Goal: Information Seeking & Learning: Learn about a topic

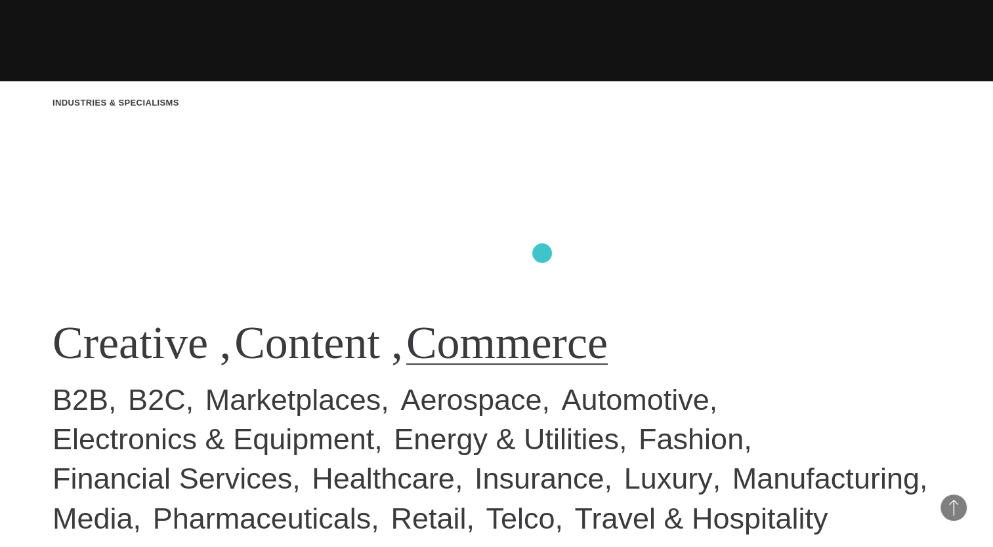
scroll to position [459, 0]
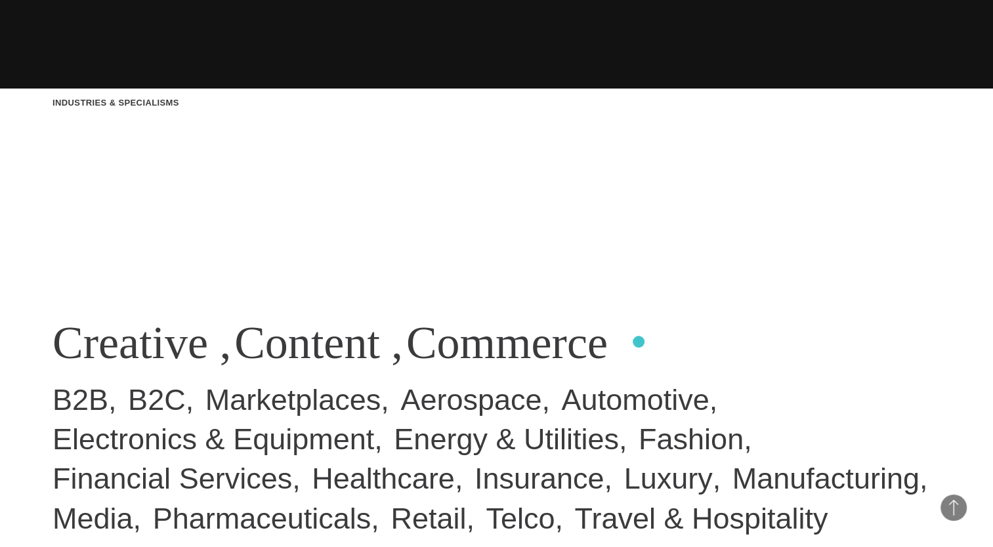
drag, startPoint x: 26, startPoint y: 337, endPoint x: 638, endPoint y: 342, distance: 612.7
click at [638, 342] on div "Industries & Specialisms Creative , Content , Commerce B2B B2C Marketplaces Aer…" at bounding box center [496, 317] width 993 height 547
copy div "Creative , Content , Commerce"
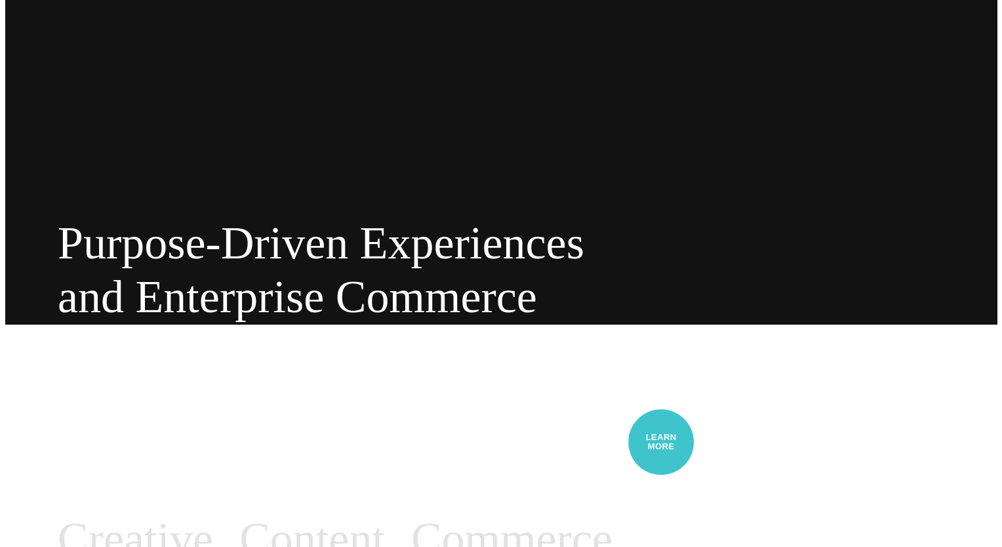
scroll to position [0, 0]
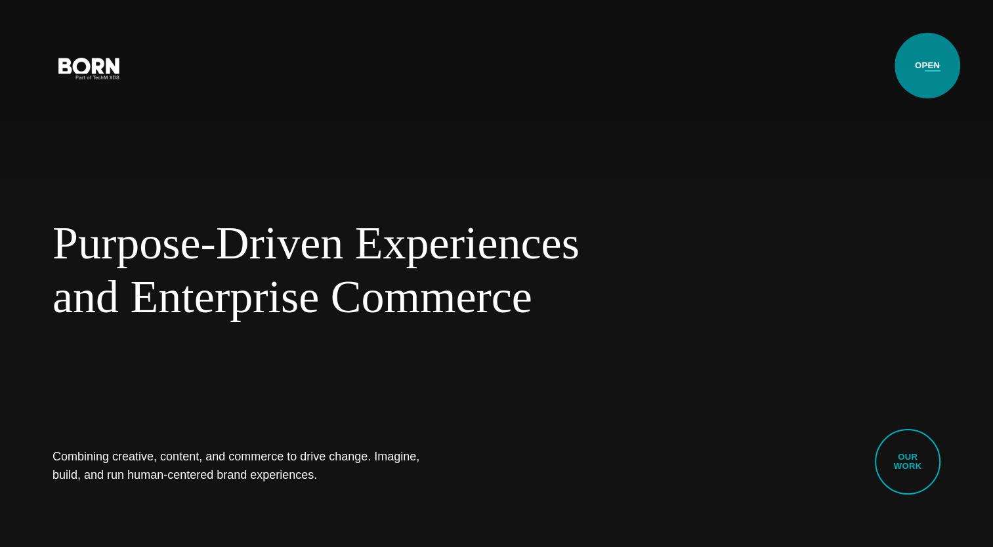
click at [927, 66] on button "Primary Menu" at bounding box center [931, 68] width 31 height 28
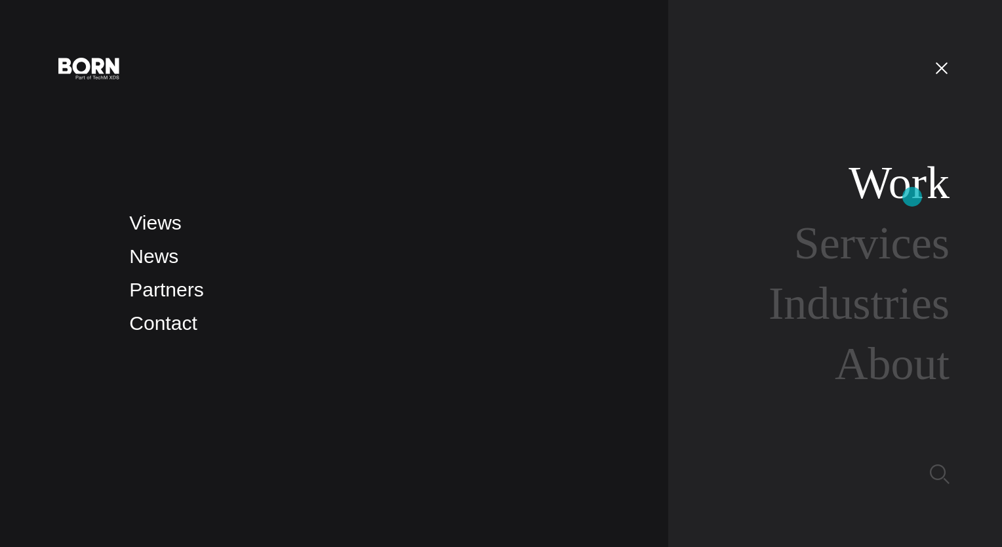
click at [913, 197] on link "Work" at bounding box center [899, 182] width 101 height 51
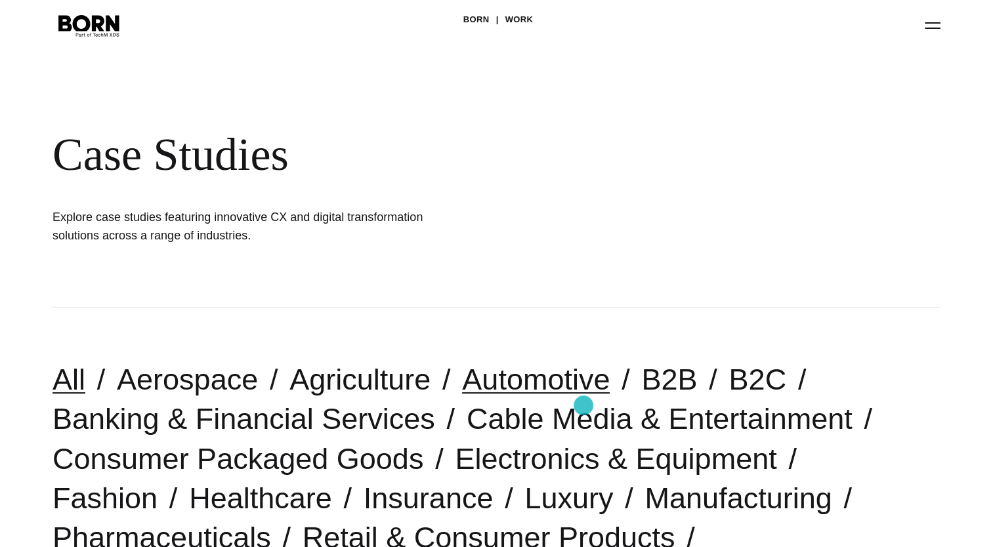
scroll to position [131, 0]
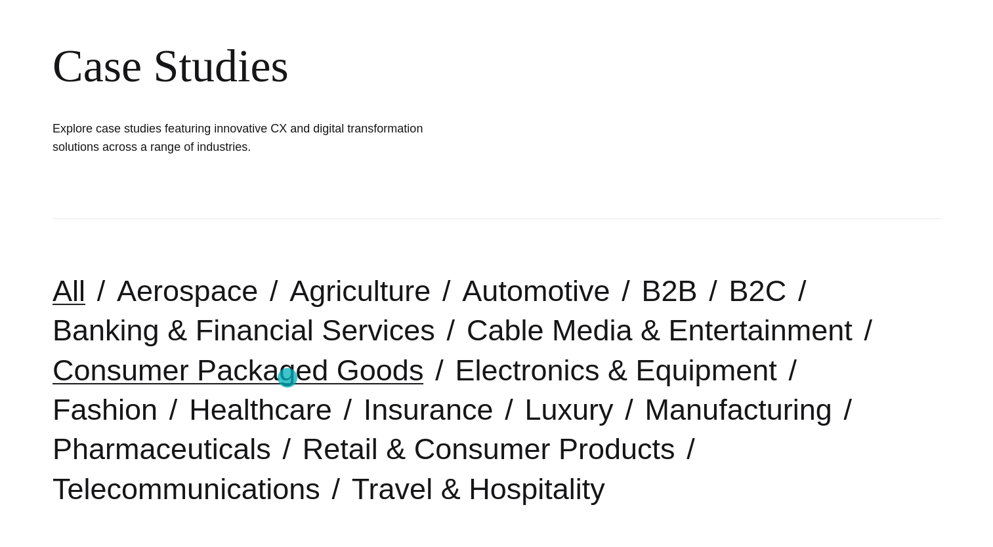
click at [287, 378] on link "Consumer Packaged Goods" at bounding box center [237, 370] width 371 height 33
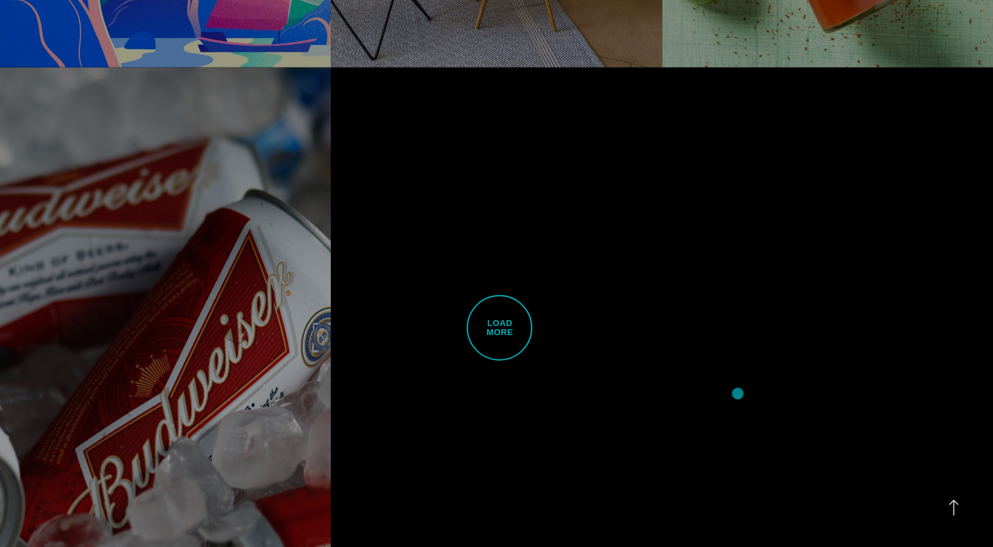
scroll to position [3346, 0]
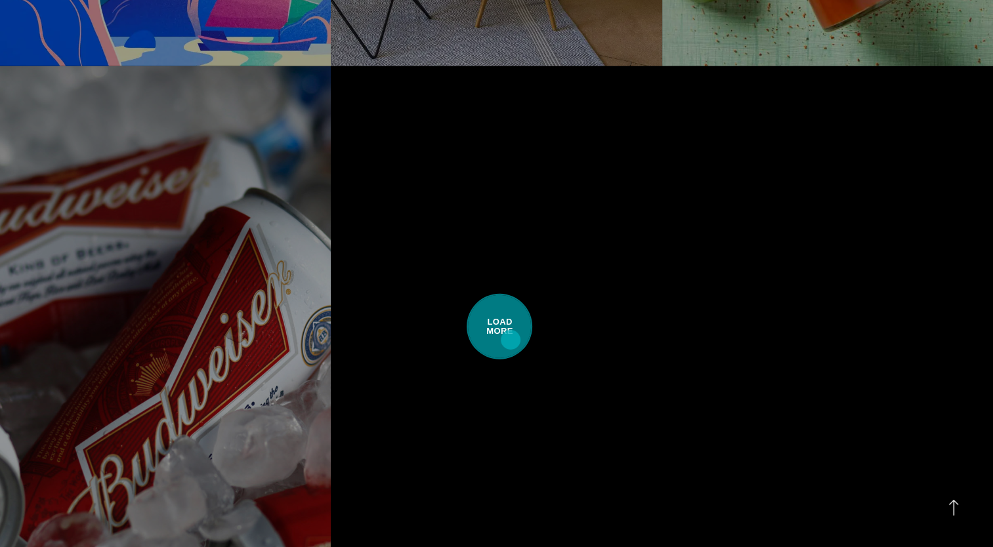
click at [510, 340] on span "Load More" at bounding box center [499, 327] width 66 height 66
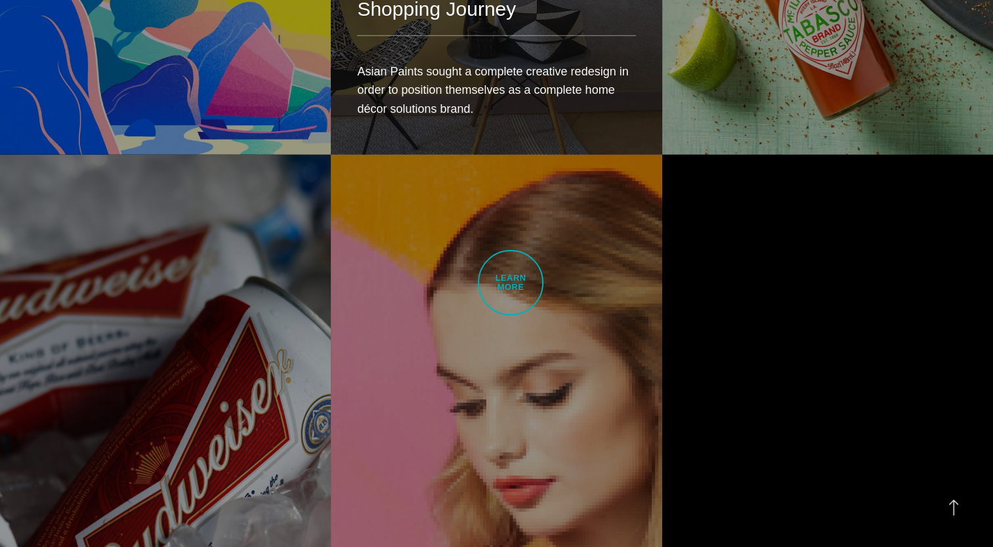
scroll to position [3543, 0]
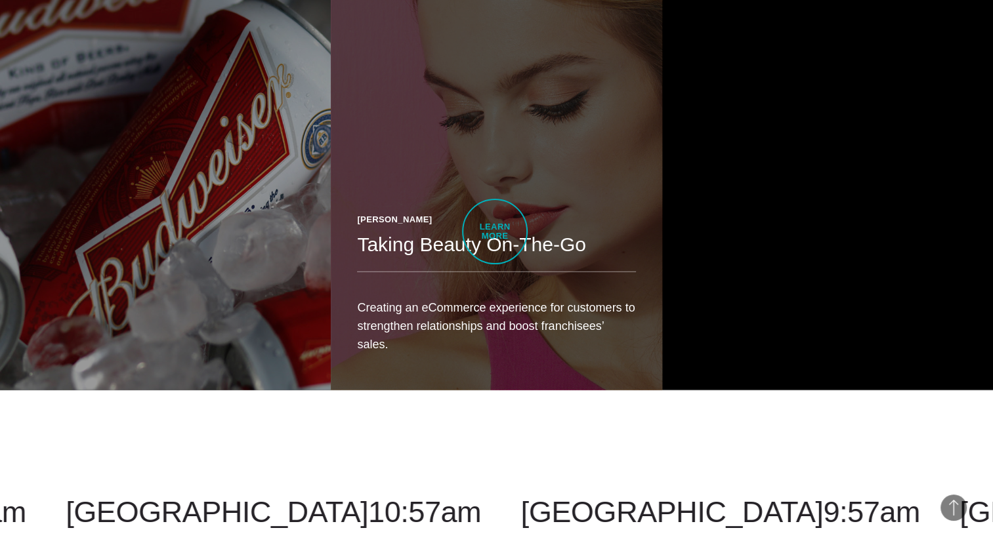
click at [495, 226] on div "[PERSON_NAME]" at bounding box center [496, 219] width 278 height 13
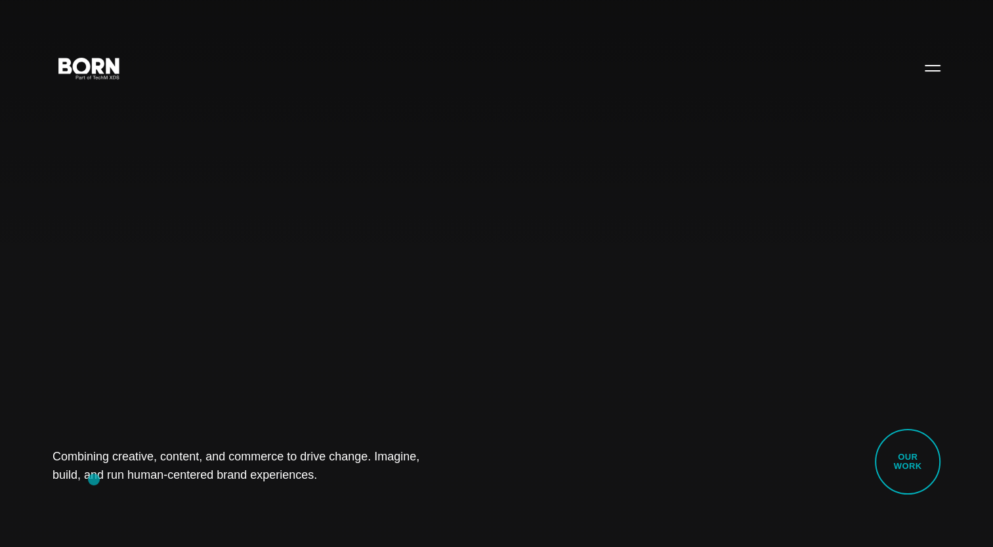
drag, startPoint x: 279, startPoint y: 478, endPoint x: 94, endPoint y: 480, distance: 185.7
click at [94, 480] on h1 "Combining creative, content, and commerce to drive change. Imagine, build, and …" at bounding box center [249, 465] width 394 height 37
copy h1 "human-centered brand experiences."
click at [937, 66] on button "Primary Menu" at bounding box center [931, 68] width 31 height 28
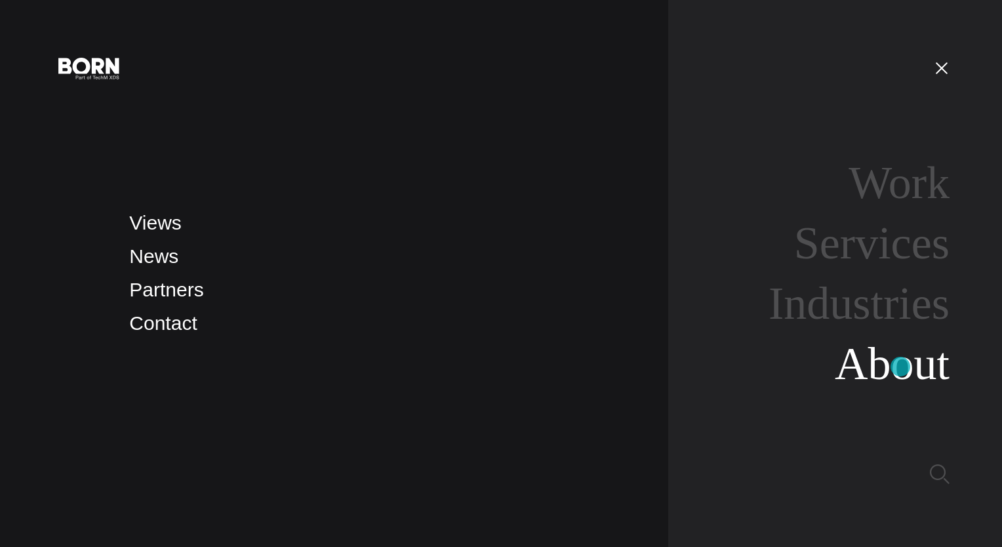
click at [901, 367] on link "About" at bounding box center [892, 364] width 115 height 51
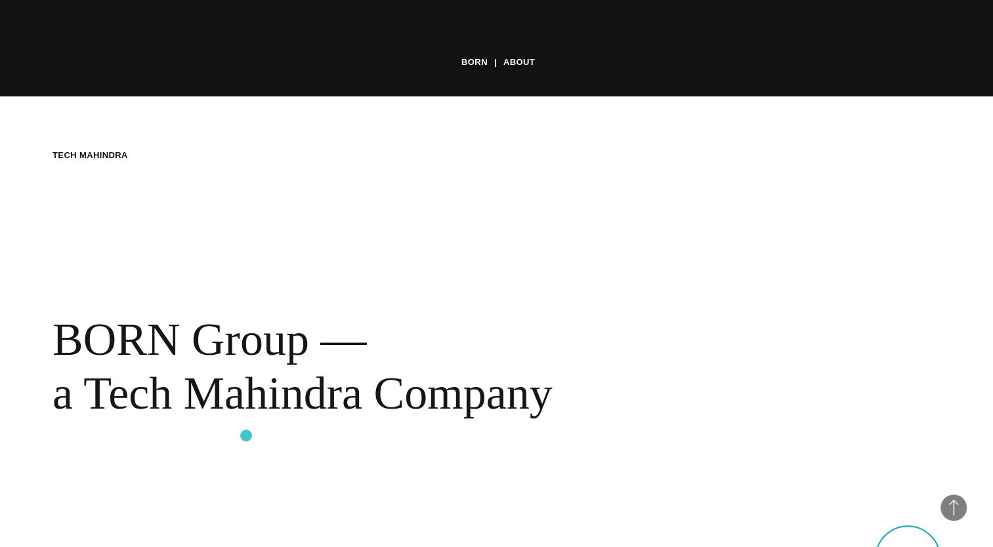
scroll to position [624, 0]
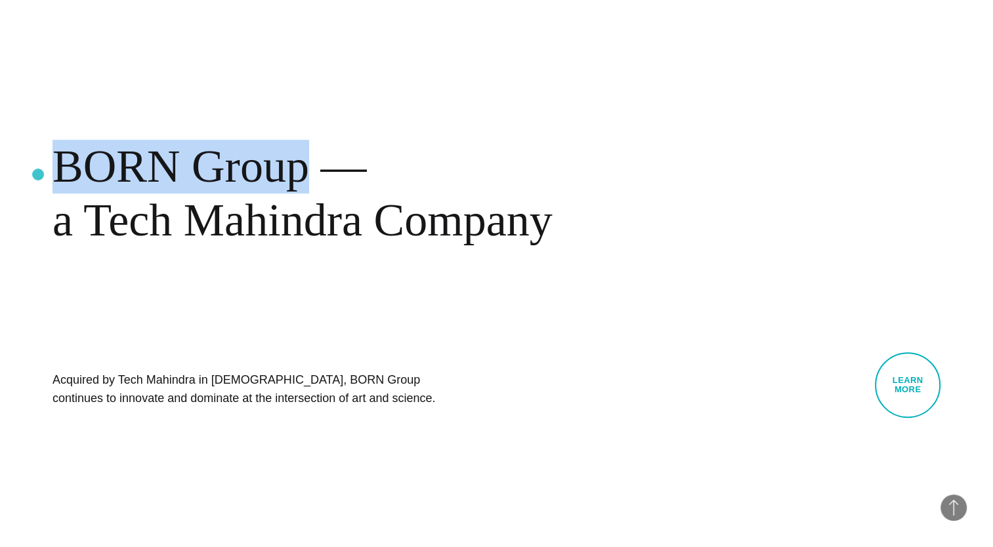
drag, startPoint x: 310, startPoint y: 170, endPoint x: 38, endPoint y: 175, distance: 272.3
click at [38, 175] on div "BORN About Tech Mahindra BORN Group — a Tech Mahindra Company Acquired by Tech …" at bounding box center [496, 196] width 993 height 547
copy div "BORN Group"
drag, startPoint x: 577, startPoint y: 231, endPoint x: 332, endPoint y: 185, distance: 249.6
click at [332, 185] on div "BORN Group — a Tech Mahindra Company" at bounding box center [426, 193] width 748 height 107
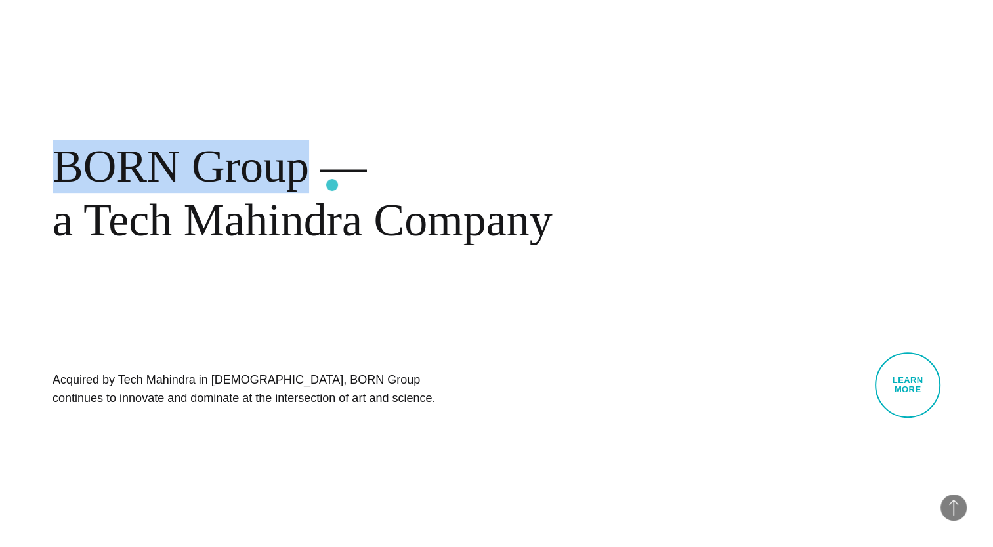
copy div "— a Tech Mahindra Company"
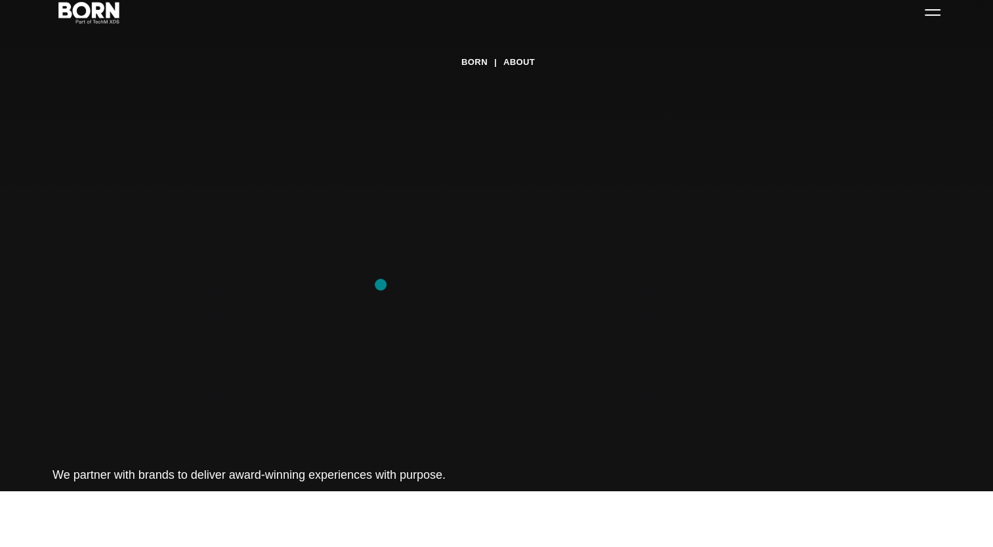
scroll to position [0, 0]
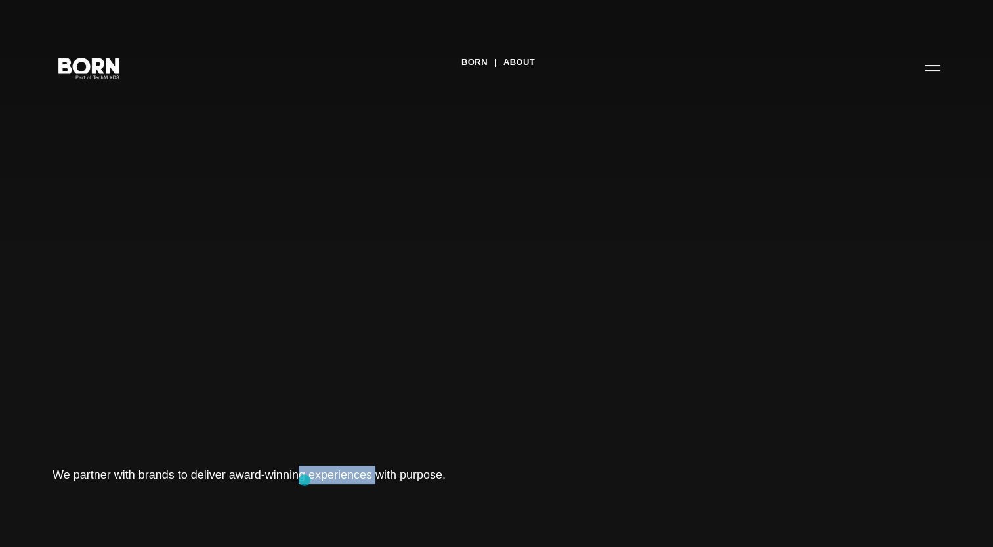
drag, startPoint x: 229, startPoint y: 479, endPoint x: 303, endPoint y: 481, distance: 74.2
click at [303, 481] on h1 "We partner with brands to deliver award-winning experiences with purpose." at bounding box center [249, 475] width 394 height 18
drag, startPoint x: 303, startPoint y: 481, endPoint x: 292, endPoint y: 480, distance: 11.2
click at [292, 480] on h1 "We partner with brands to deliver award-winning experiences with purpose." at bounding box center [249, 475] width 394 height 18
copy h1 "award-winning"
